Goal: Information Seeking & Learning: Learn about a topic

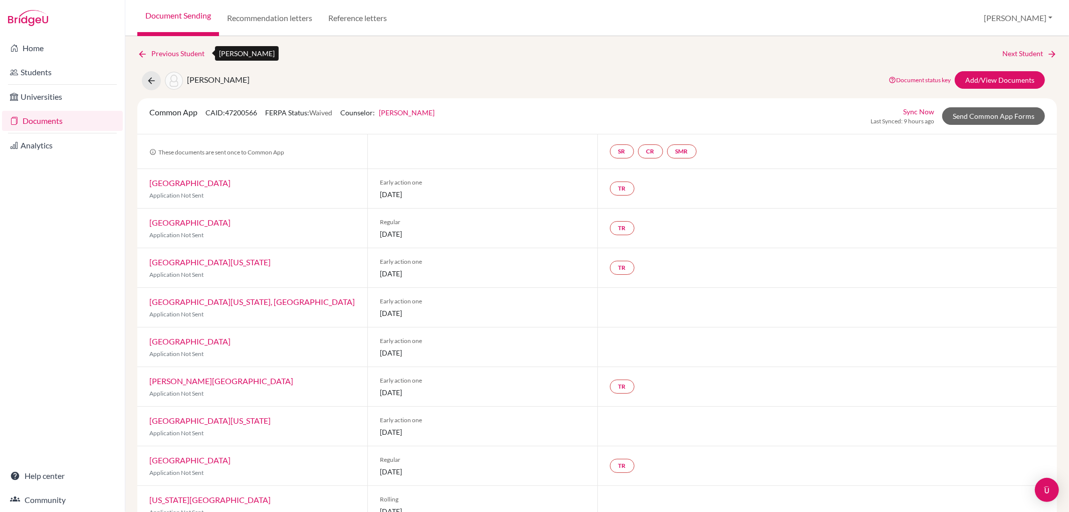
click at [175, 52] on link "Previous Student" at bounding box center [174, 53] width 75 height 11
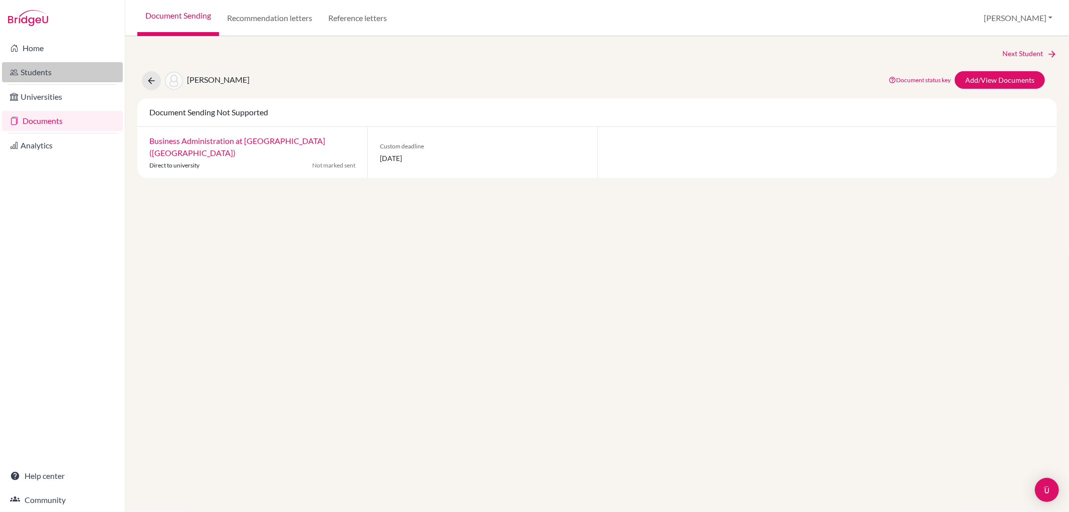
click at [57, 73] on link "Students" at bounding box center [62, 72] width 121 height 20
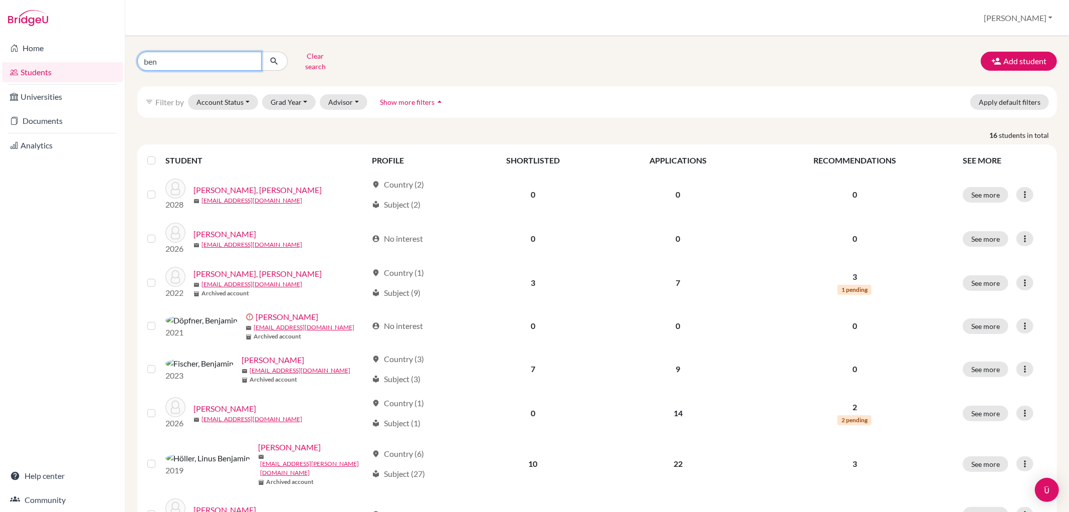
click at [252, 59] on input "ben" at bounding box center [199, 61] width 124 height 19
type input "[PERSON_NAME]"
click button "submit" at bounding box center [274, 61] width 27 height 19
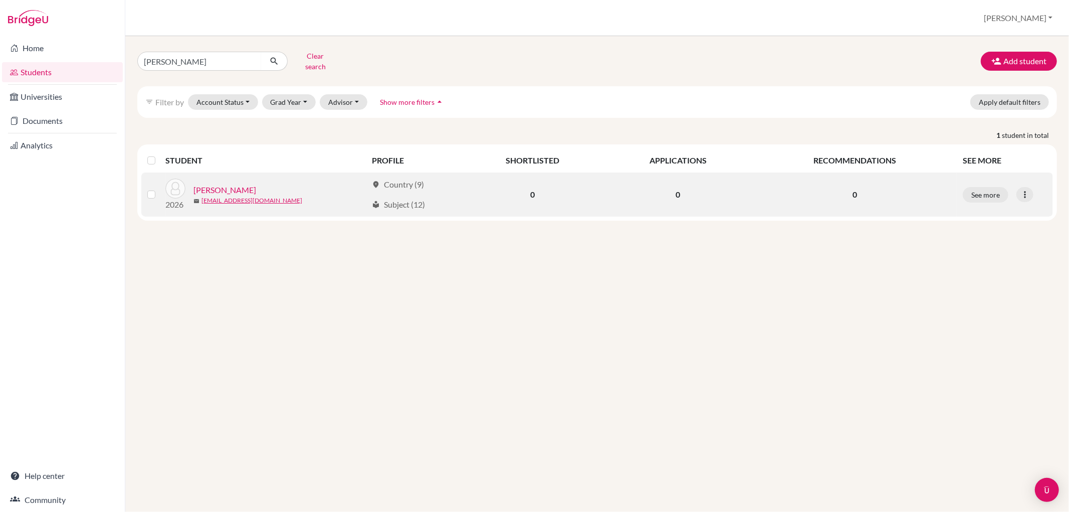
click at [229, 188] on link "[PERSON_NAME]" at bounding box center [224, 190] width 63 height 12
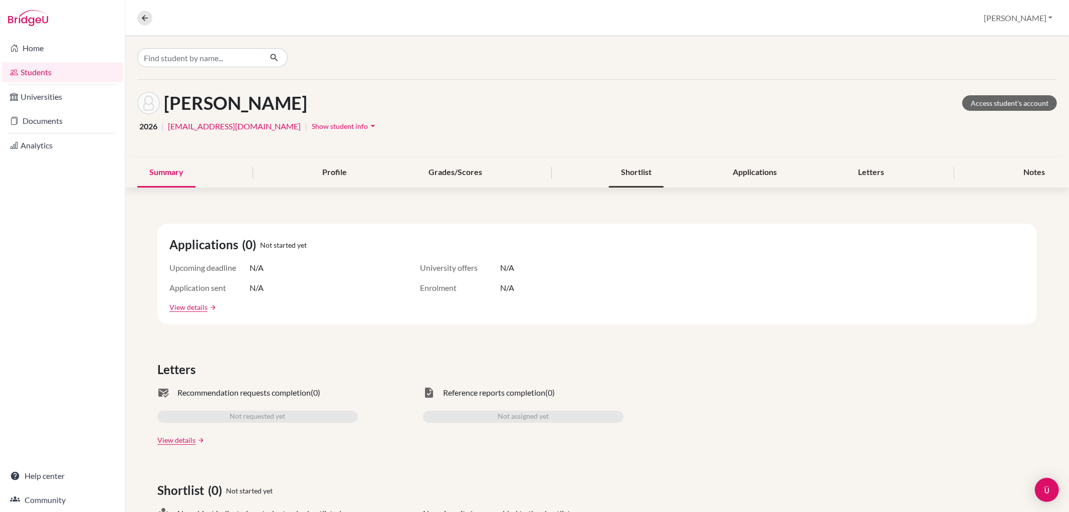
click at [620, 171] on div "Shortlist" at bounding box center [636, 173] width 55 height 30
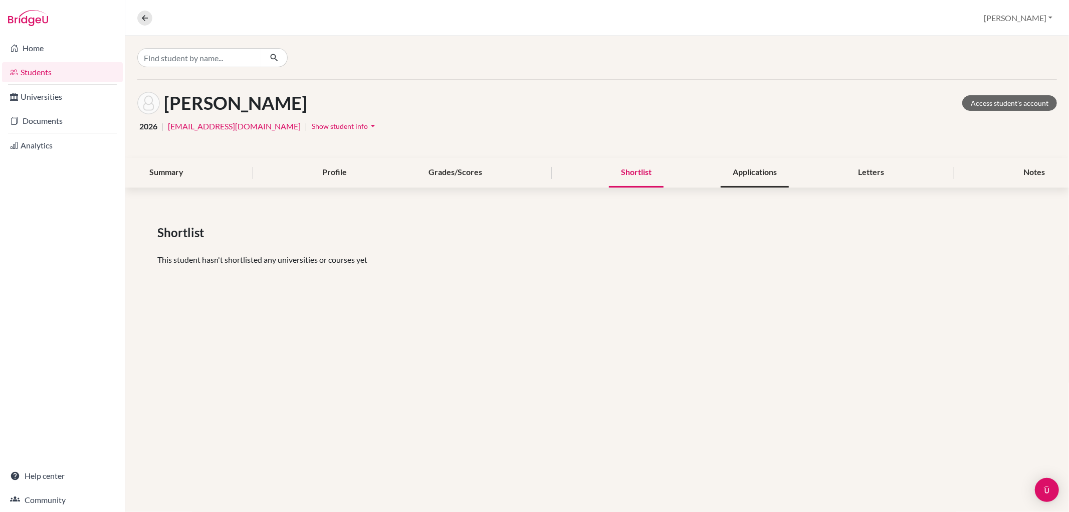
click at [757, 165] on div "Applications" at bounding box center [755, 173] width 68 height 30
click at [445, 171] on div "Grades/Scores" at bounding box center [456, 173] width 78 height 30
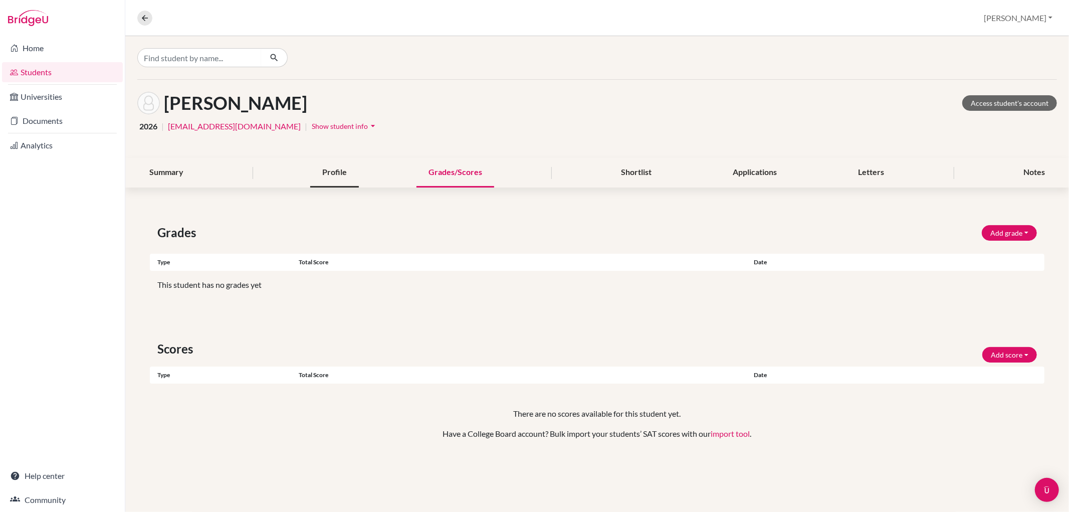
click at [348, 177] on div "Profile" at bounding box center [334, 173] width 49 height 30
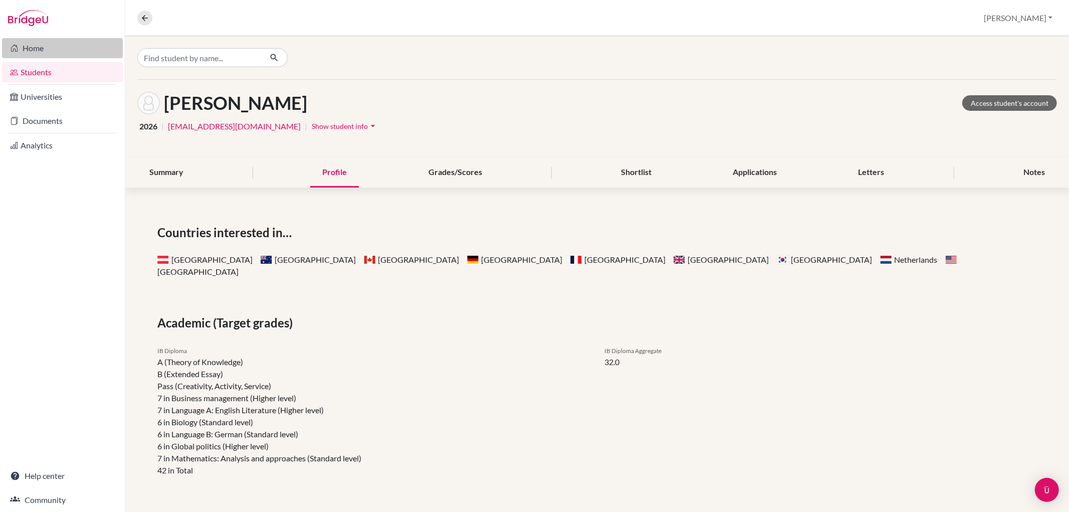
click at [80, 48] on link "Home" at bounding box center [62, 48] width 121 height 20
